Goal: Find specific page/section: Find specific page/section

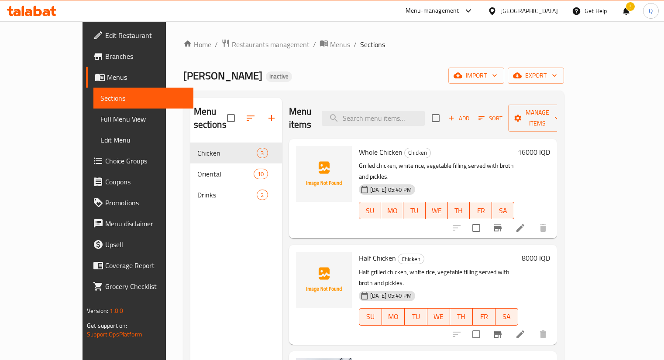
scroll to position [40, 0]
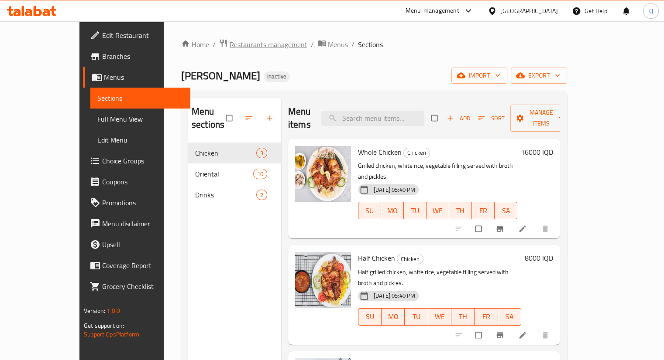
click at [230, 39] on span "Restaurants management" at bounding box center [269, 44] width 78 height 10
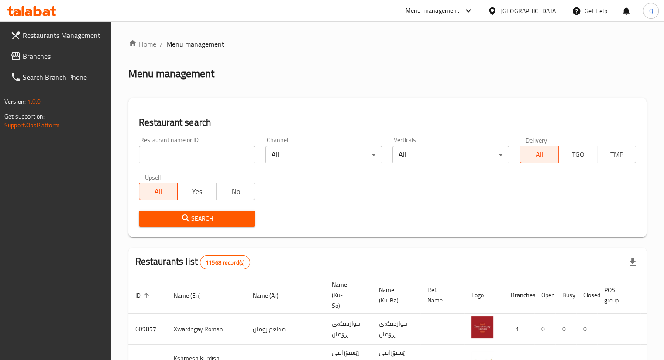
click at [196, 150] on input "search" at bounding box center [197, 154] width 117 height 17
paste input "777426"
type input "777426"
click at [52, 58] on span "Branches" at bounding box center [63, 56] width 81 height 10
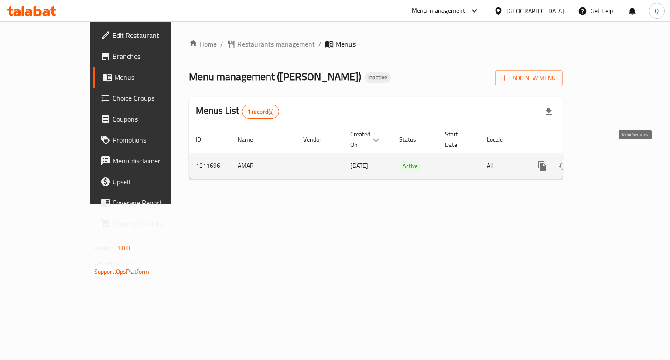
click at [611, 161] on icon "enhanced table" at bounding box center [605, 166] width 10 height 10
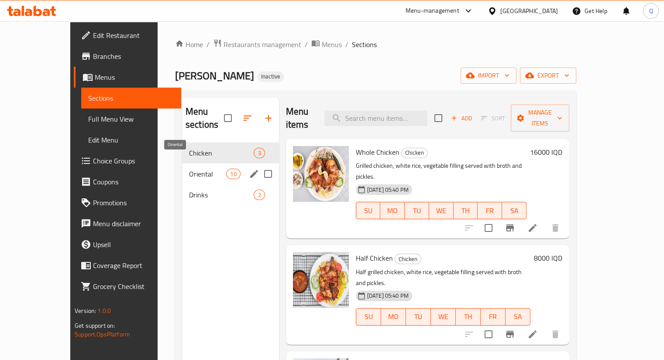
click at [189, 169] on span "Oriental" at bounding box center [207, 174] width 37 height 10
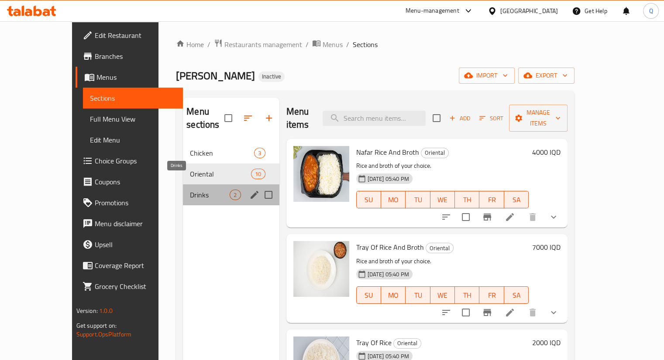
click at [190, 190] on span "Drinks" at bounding box center [210, 195] width 40 height 10
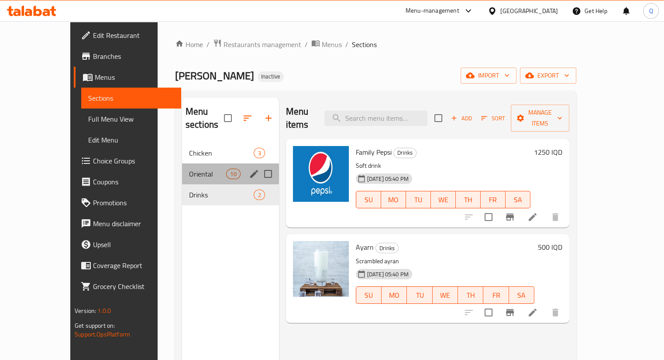
click at [182, 168] on div "Oriental 10" at bounding box center [230, 174] width 97 height 21
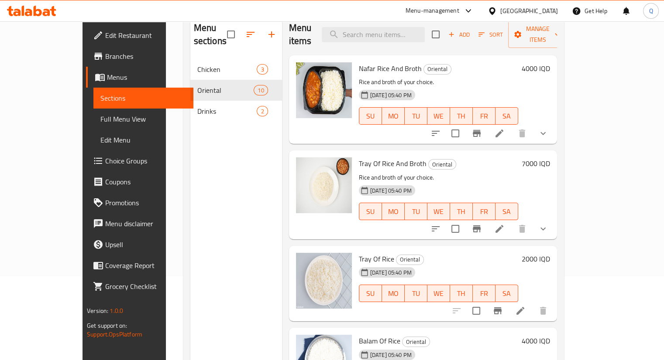
scroll to position [122, 0]
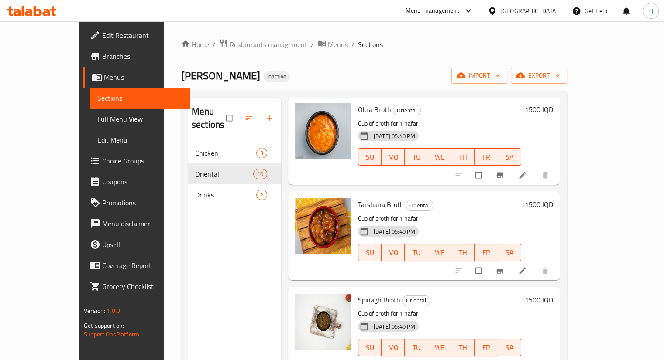
scroll to position [122, 0]
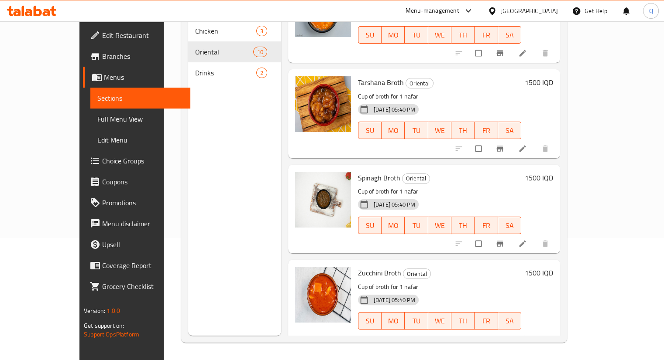
click at [363, 9] on div "Menu-management Iraq Get Help Q" at bounding box center [332, 10] width 664 height 21
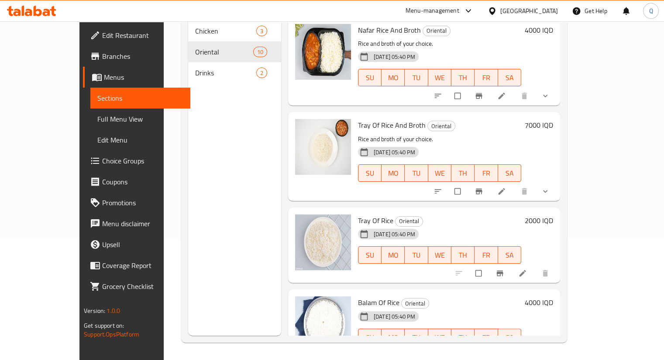
scroll to position [0, 0]
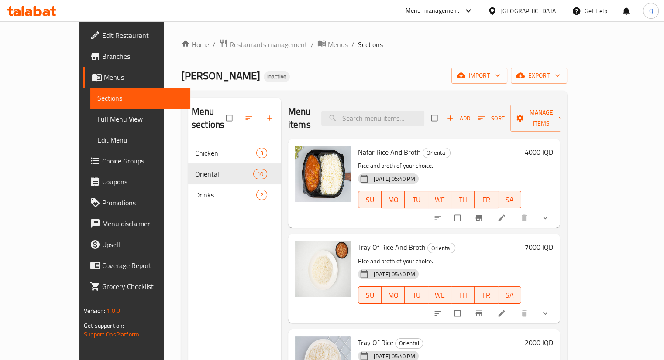
click at [230, 41] on span "Restaurants management" at bounding box center [269, 44] width 78 height 10
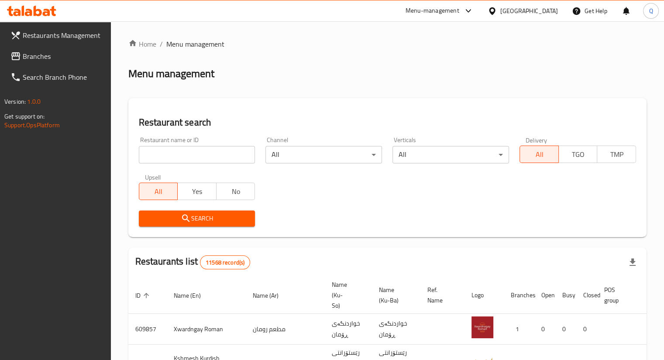
click at [42, 58] on span "Branches" at bounding box center [63, 56] width 81 height 10
